Goal: Information Seeking & Learning: Check status

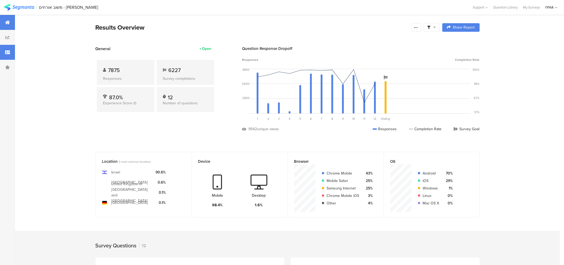
click at [4, 57] on div at bounding box center [7, 52] width 15 height 15
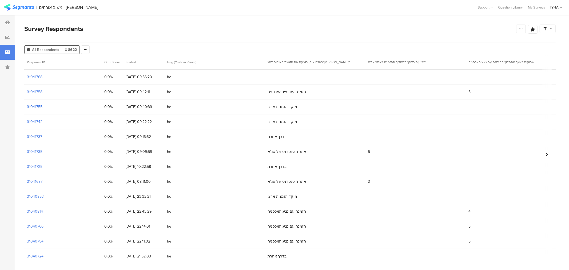
click at [38, 107] on section "31041755" at bounding box center [34, 107] width 15 height 6
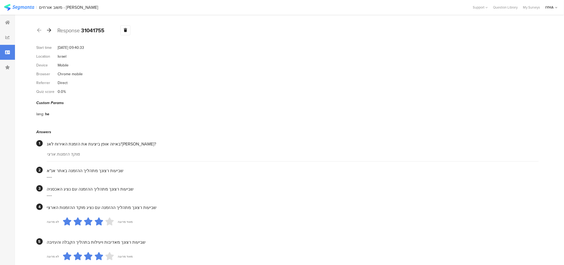
click at [51, 30] on icon at bounding box center [49, 30] width 4 height 5
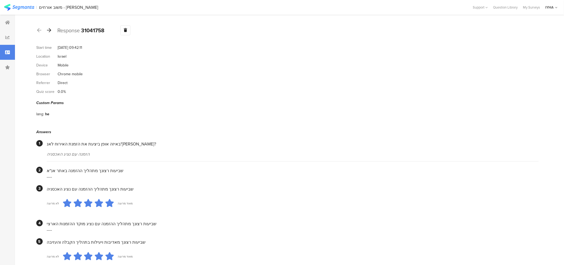
click at [49, 28] on icon at bounding box center [49, 30] width 4 height 5
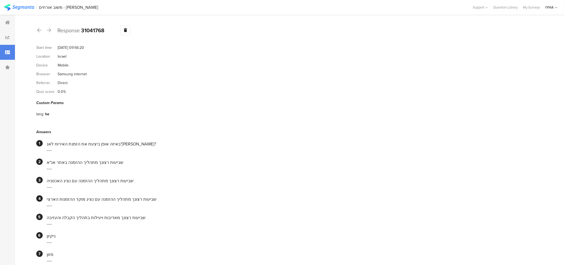
click at [52, 29] on div "Response 31041768 Warning Delete Cancel" at bounding box center [287, 30] width 502 height 10
click at [51, 29] on icon at bounding box center [49, 30] width 4 height 5
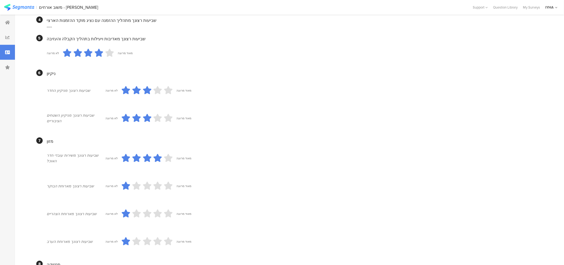
scroll to position [63, 0]
